Goal: Check status

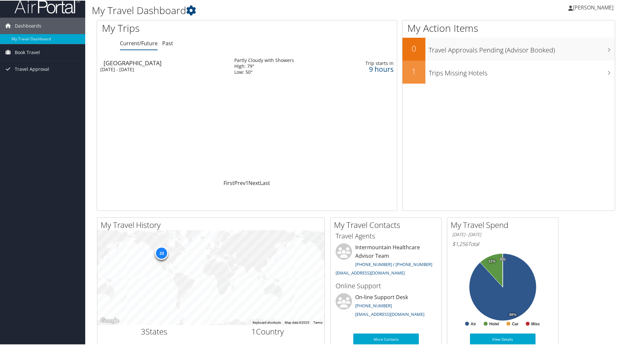
scroll to position [7, 0]
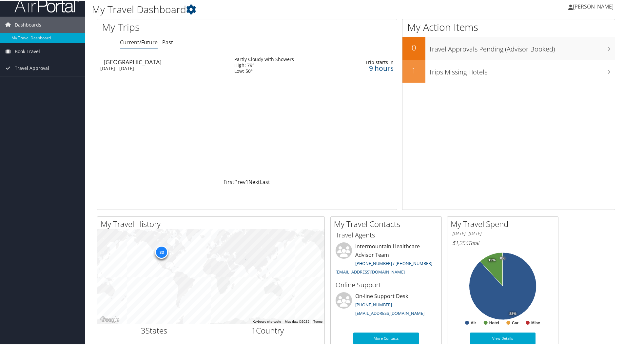
click at [140, 69] on div "[DATE] - [DATE]" at bounding box center [162, 68] width 124 height 6
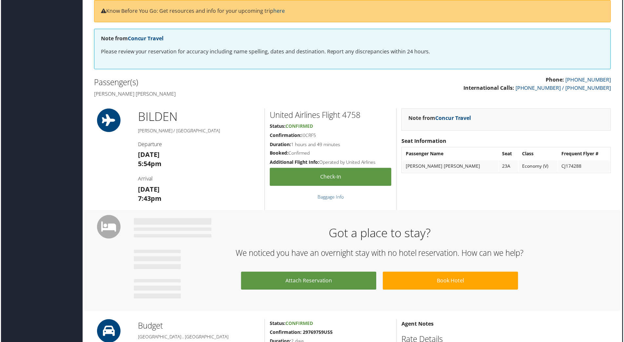
scroll to position [85, 3]
